Goal: Transaction & Acquisition: Purchase product/service

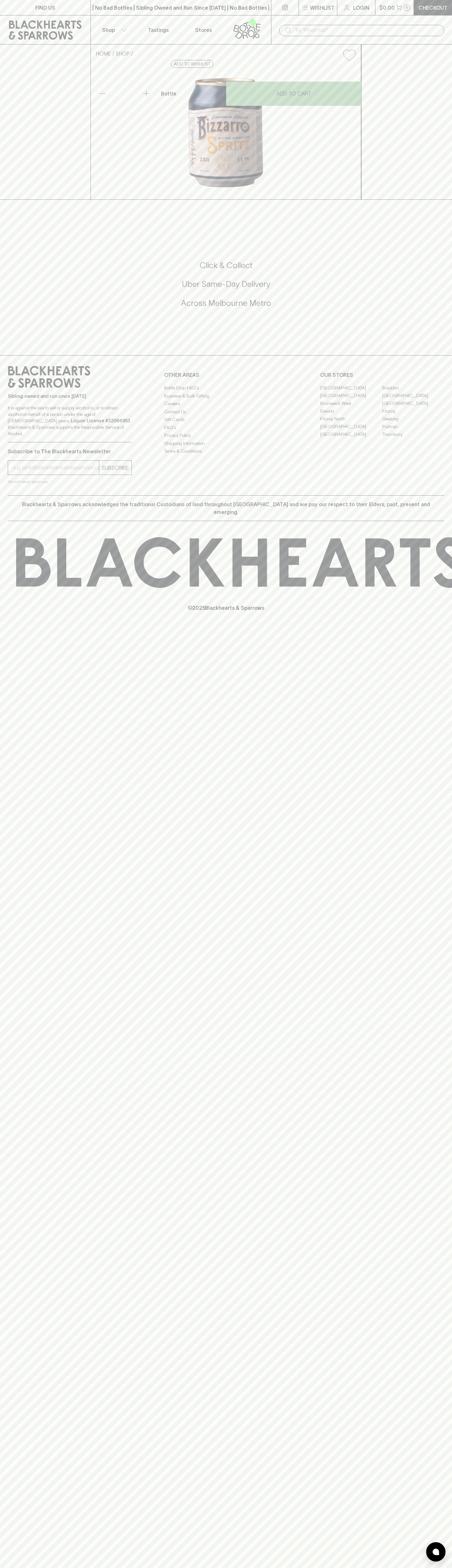
click at [434, 15] on div "Checkout" at bounding box center [432, 7] width 38 height 15
click at [434, 81] on div "HOME SHOP [PERSON_NAME] Spritz $8.00 Add to wishlist No Further Discounts 1 Bot…" at bounding box center [226, 122] width 452 height 155
click at [289, 1567] on html "FIND US | No Bad Bottles | Sibling Owned and Run Since [DATE] | No Bad Bottles …" at bounding box center [226, 784] width 452 height 1568
click at [30, 341] on div "Click & Collect Uber Same-Day Delivery Across [GEOGRAPHIC_DATA] Metro" at bounding box center [226, 289] width 436 height 108
